Goal: Information Seeking & Learning: Find specific fact

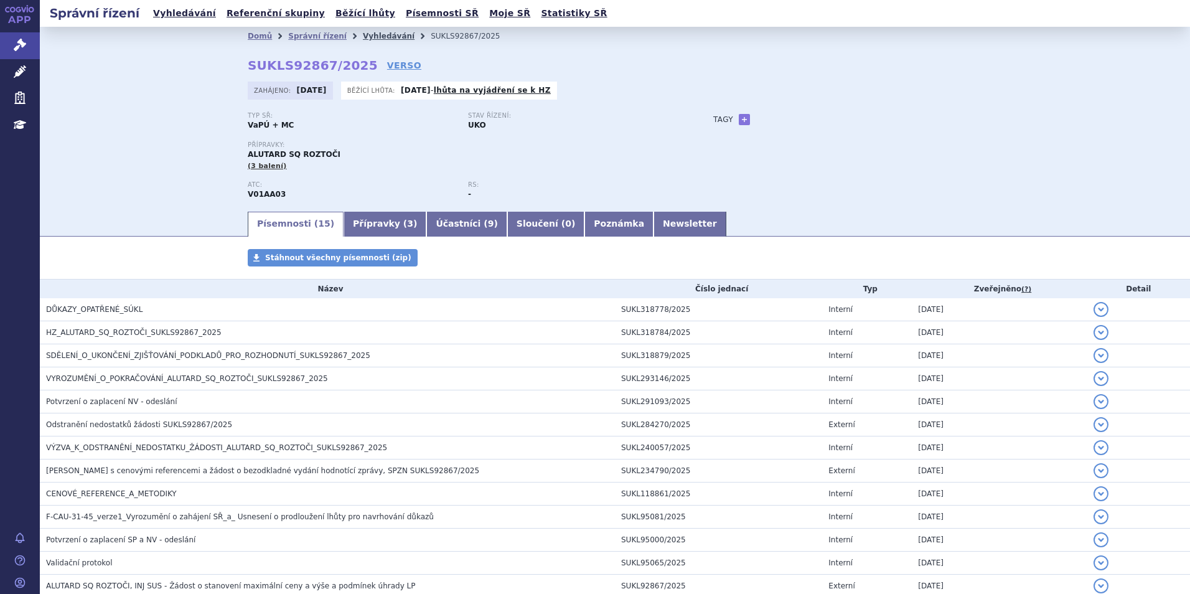
click at [370, 32] on link "Vyhledávání" at bounding box center [389, 36] width 52 height 9
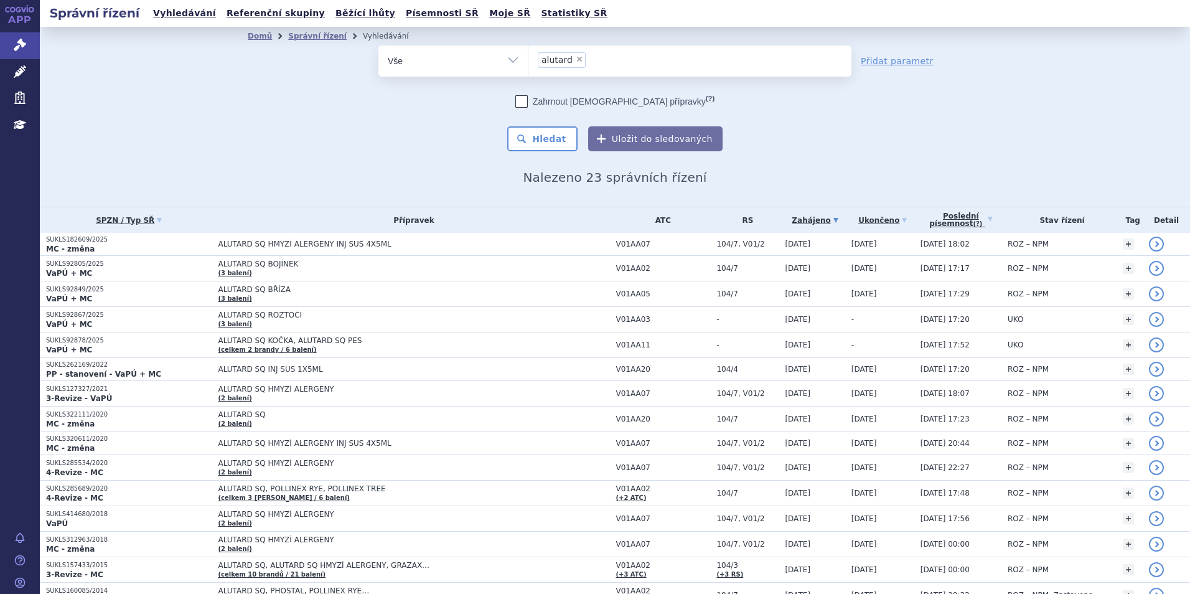
click at [576, 57] on span "×" at bounding box center [579, 58] width 7 height 7
click at [529, 57] on select "alutard" at bounding box center [528, 60] width 1 height 31
select select
click at [571, 57] on ul at bounding box center [690, 58] width 323 height 26
click at [529, 57] on select "alutard" at bounding box center [528, 60] width 1 height 31
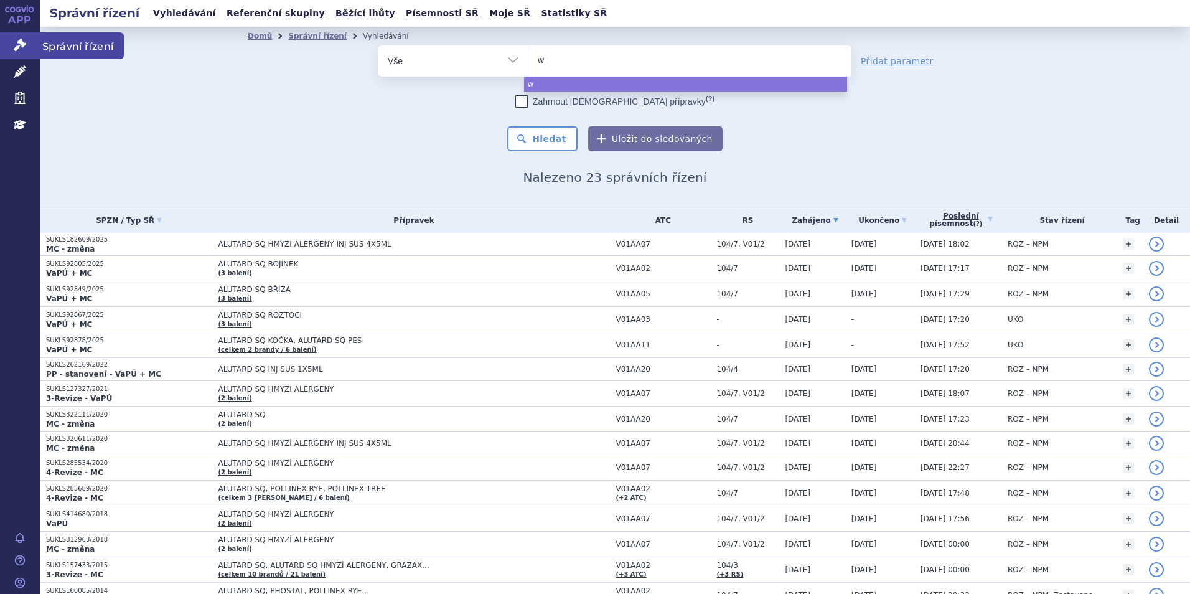
type input "wi"
type input "winr"
type input "winre"
type input "winrev"
type input "winreva"
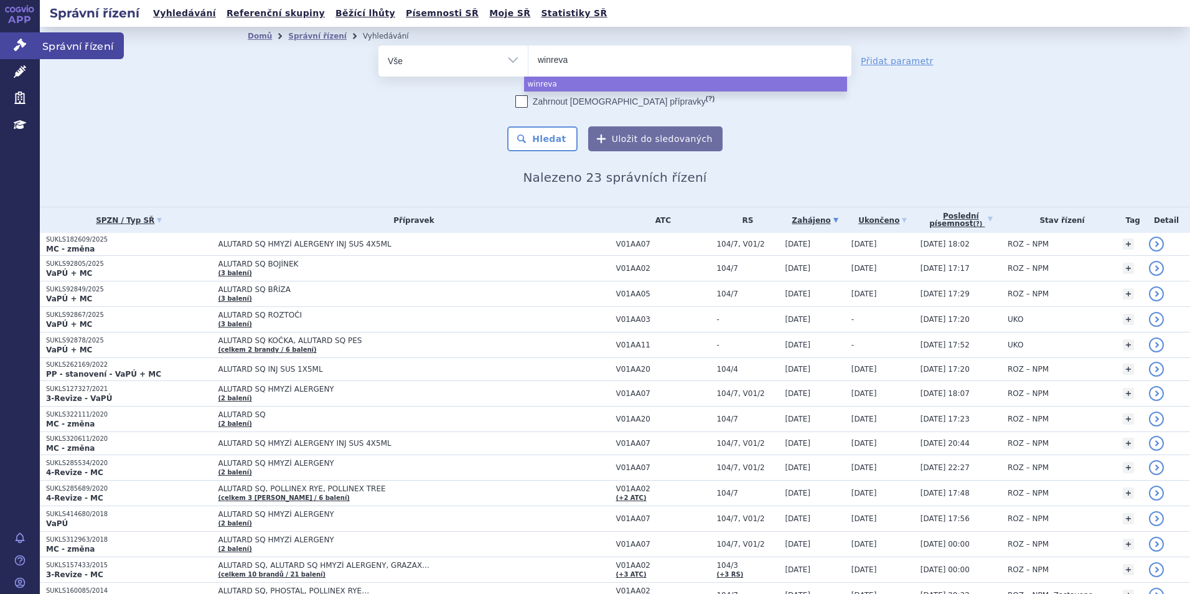
type input "winrevai"
type input "winrevair"
select select "winrevair"
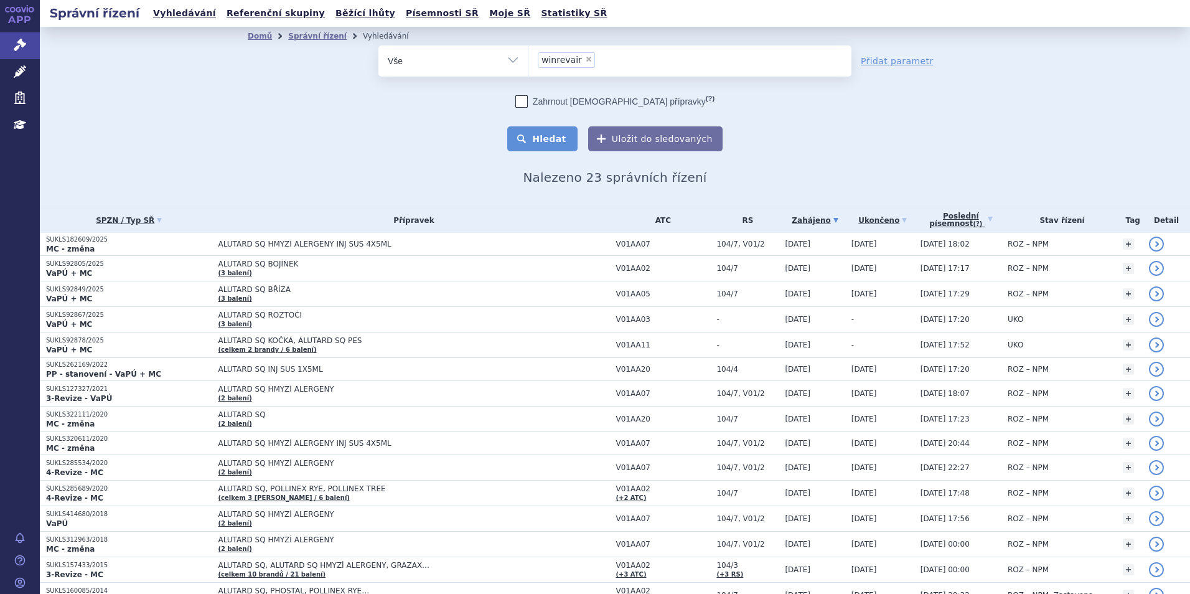
click at [548, 134] on button "Hledat" at bounding box center [542, 138] width 70 height 25
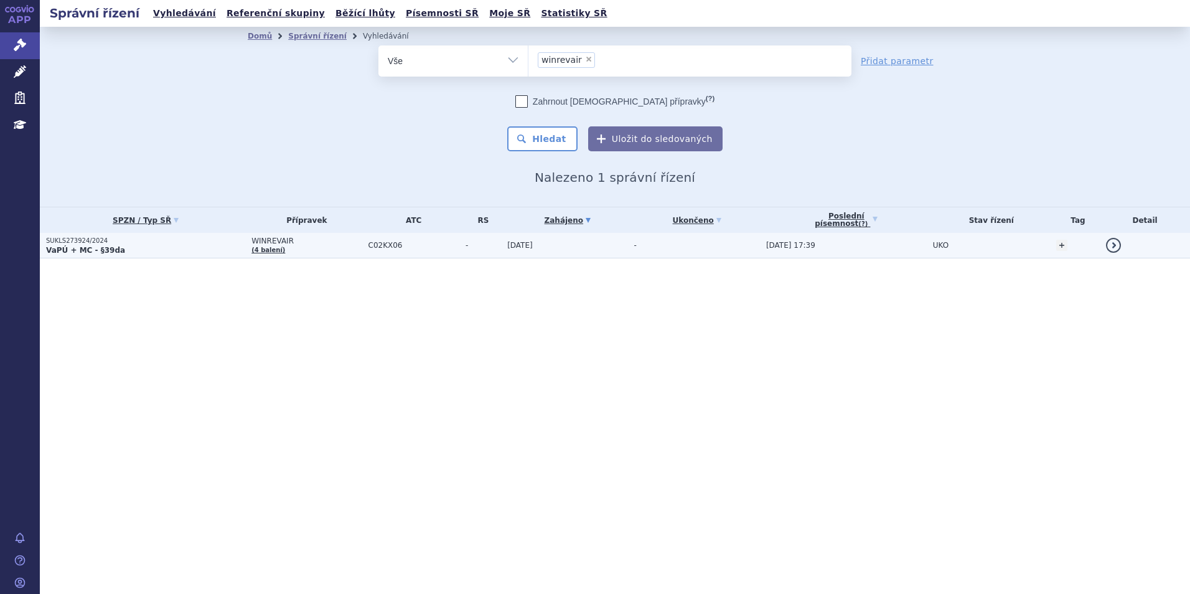
click at [162, 253] on p "VaPÚ + MC - §39da" at bounding box center [145, 250] width 199 height 10
